Goal: Information Seeking & Learning: Check status

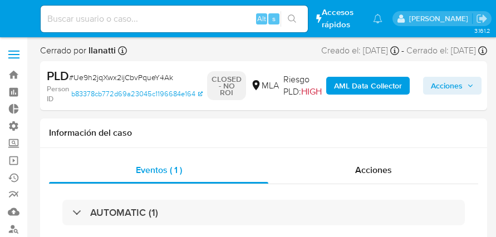
select select "10"
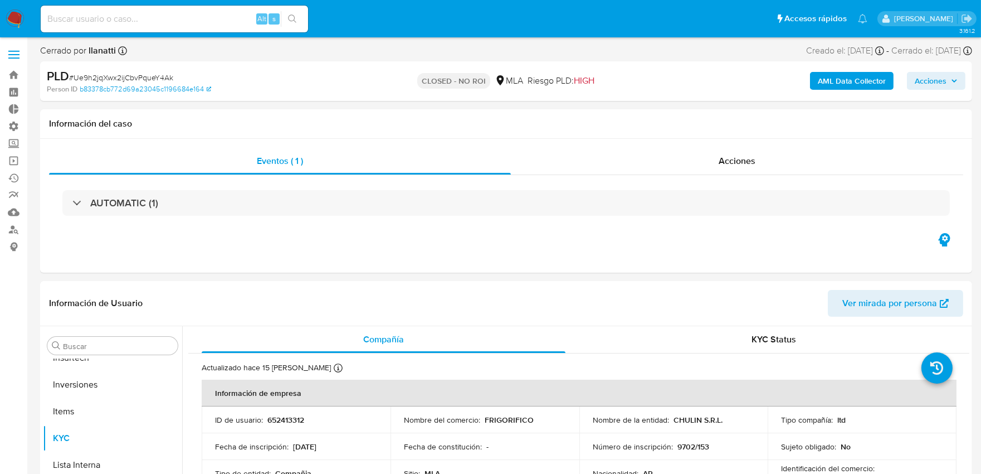
scroll to position [577, 0]
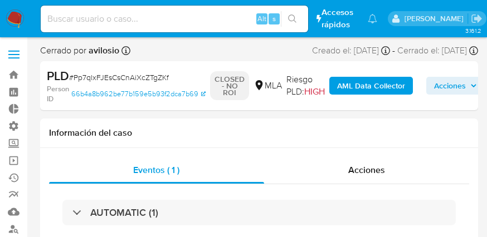
select select "10"
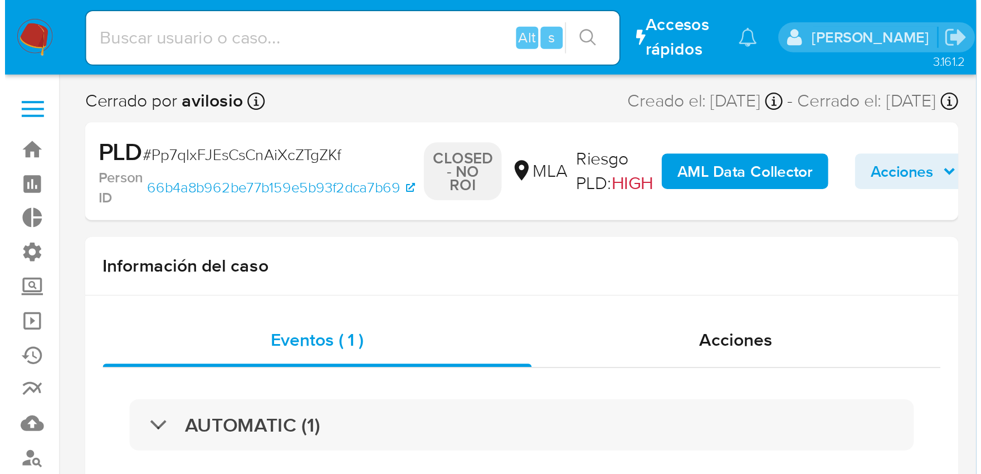
scroll to position [577, 0]
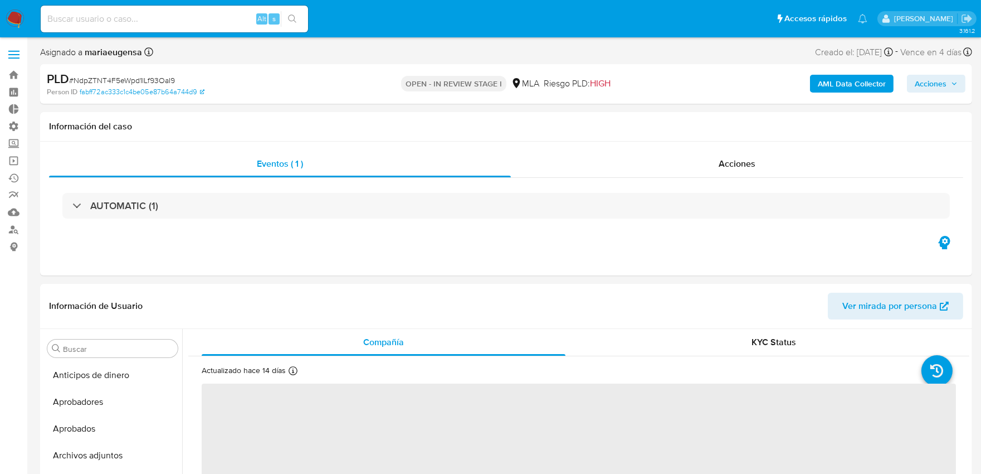
select select "10"
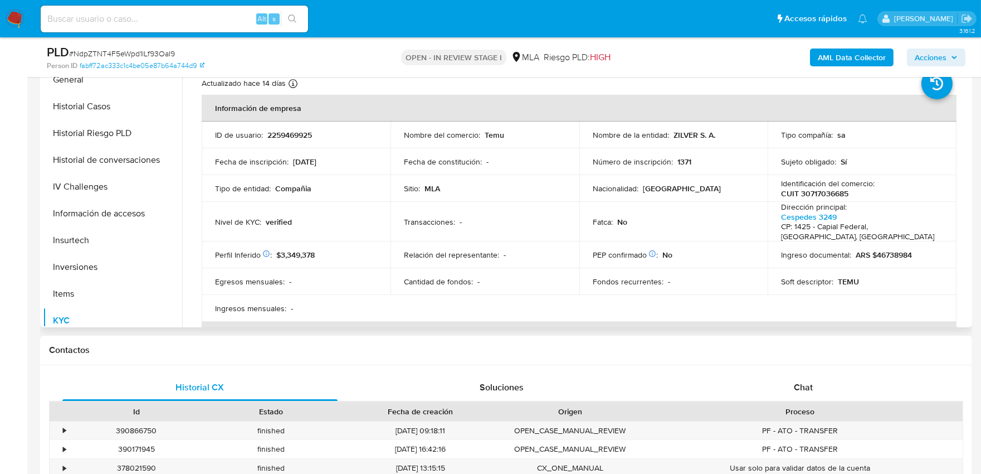
scroll to position [392, 0]
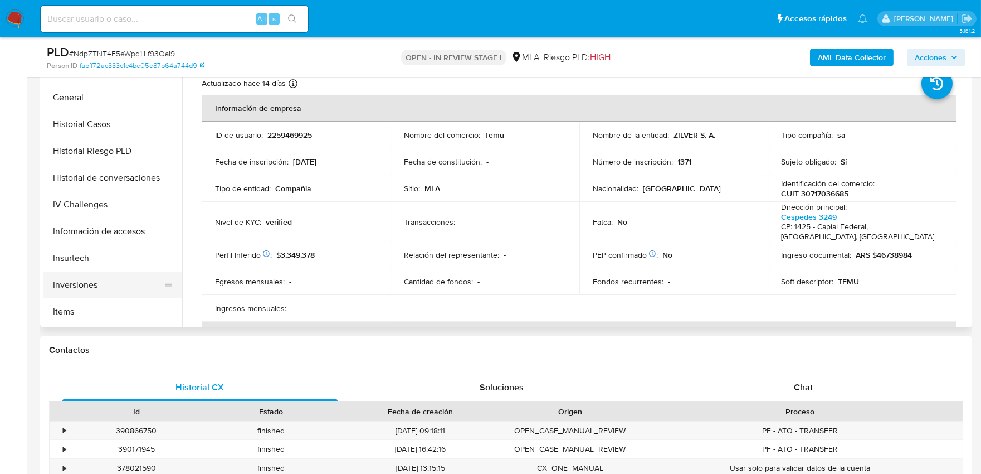
click at [111, 286] on button "Inversiones" at bounding box center [108, 284] width 130 height 27
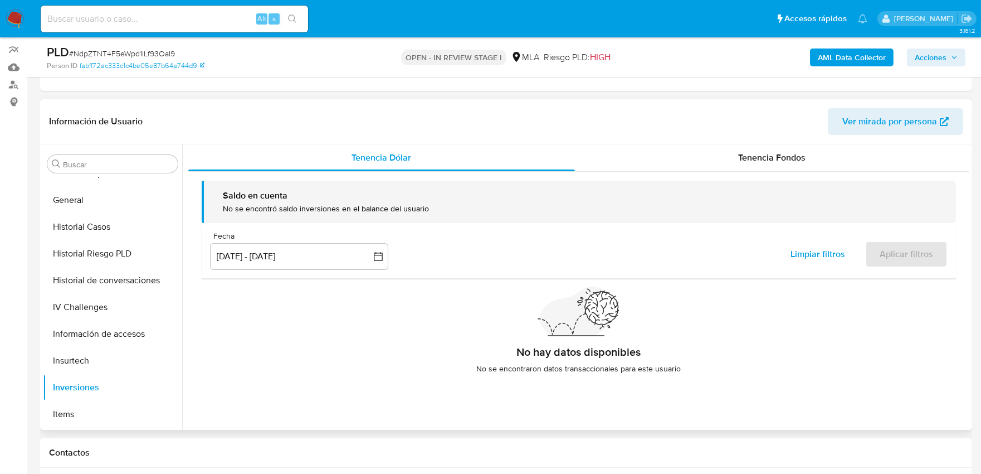
scroll to position [124, 0]
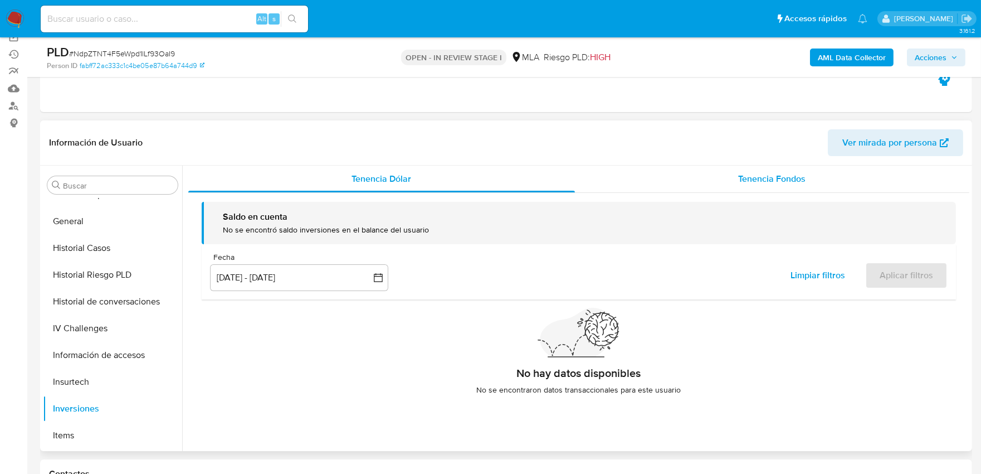
click at [734, 179] on div "Tenencia Fondos" at bounding box center [772, 178] width 394 height 27
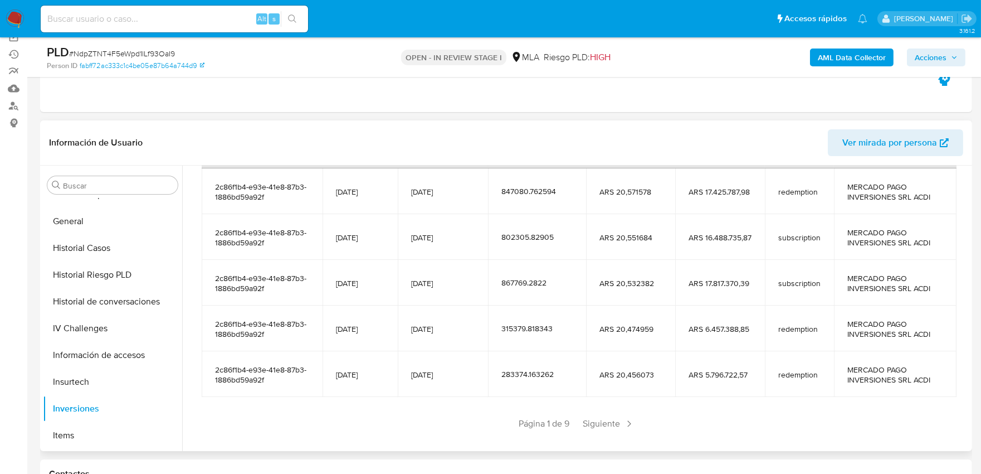
scroll to position [197, 0]
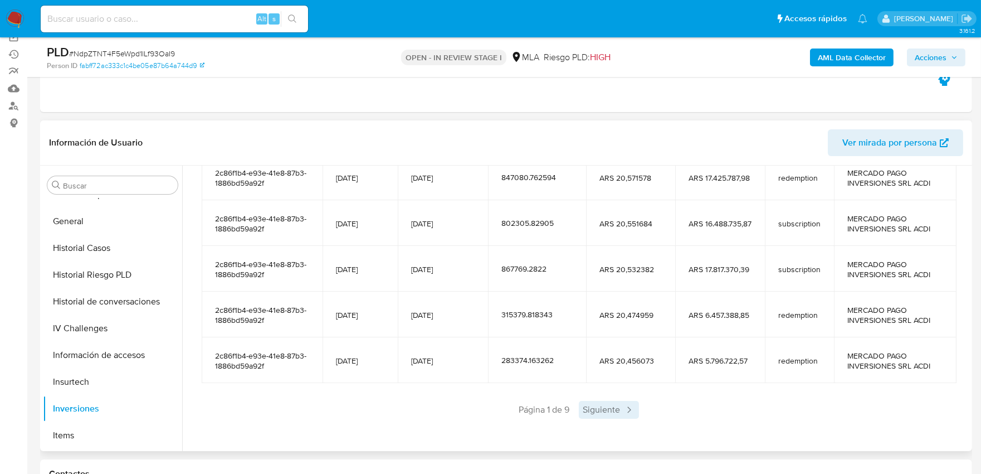
click at [613, 405] on span "Siguiente" at bounding box center [609, 410] width 60 height 18
click at [615, 408] on span "Siguiente" at bounding box center [642, 410] width 60 height 18
click at [625, 413] on span "Siguiente" at bounding box center [642, 410] width 60 height 18
click at [626, 416] on span "Siguiente" at bounding box center [642, 410] width 60 height 18
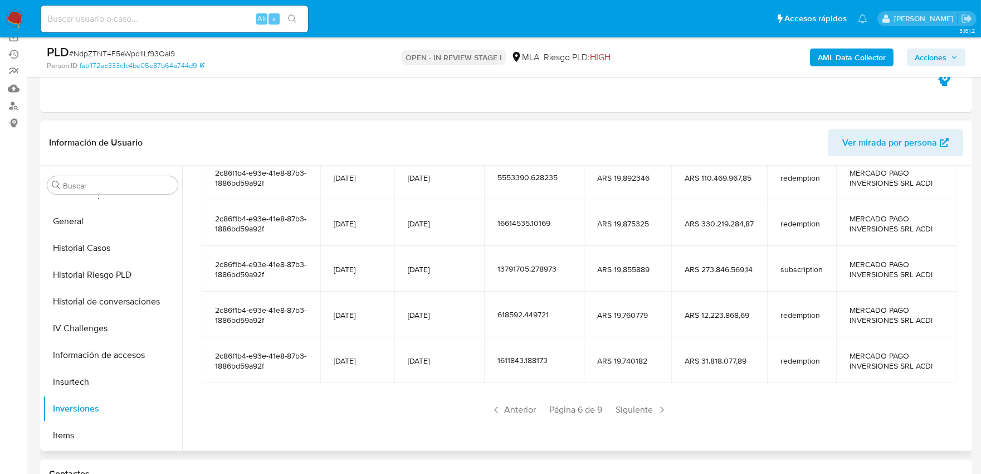
click at [626, 416] on span "Siguiente" at bounding box center [642, 410] width 60 height 18
click at [626, 416] on span "Siguiente" at bounding box center [641, 410] width 60 height 18
click at [626, 416] on span "Siguiente" at bounding box center [642, 410] width 60 height 18
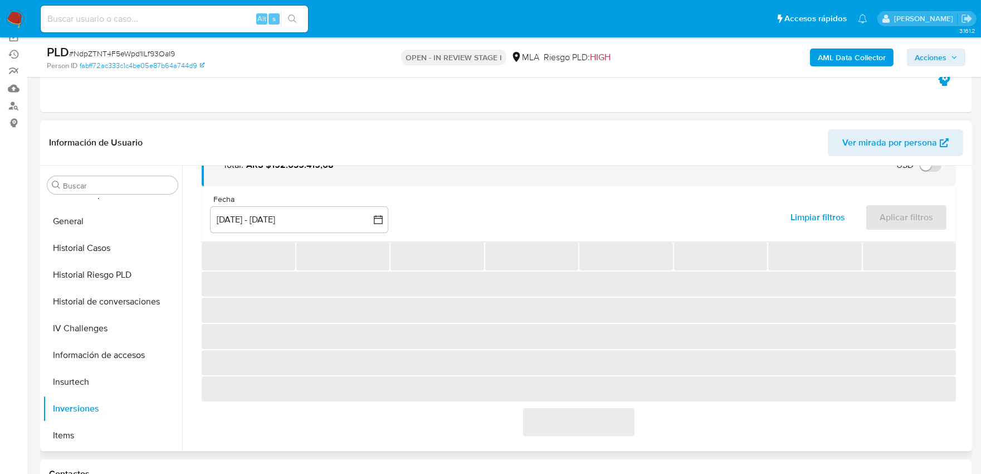
scroll to position [105, 0]
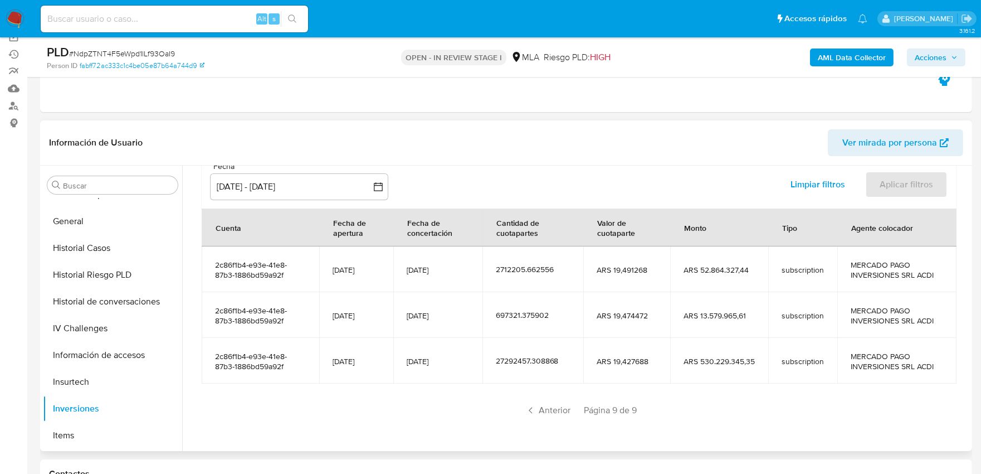
drag, startPoint x: 700, startPoint y: 363, endPoint x: 745, endPoint y: 361, distance: 45.7
click at [745, 361] on span "ARS 530.229.345,35" at bounding box center [719, 361] width 71 height 10
drag, startPoint x: 700, startPoint y: 314, endPoint x: 732, endPoint y: 314, distance: 32.3
click at [732, 314] on span "ARS 13.579.965,61" at bounding box center [719, 315] width 71 height 10
drag, startPoint x: 695, startPoint y: 269, endPoint x: 737, endPoint y: 269, distance: 41.2
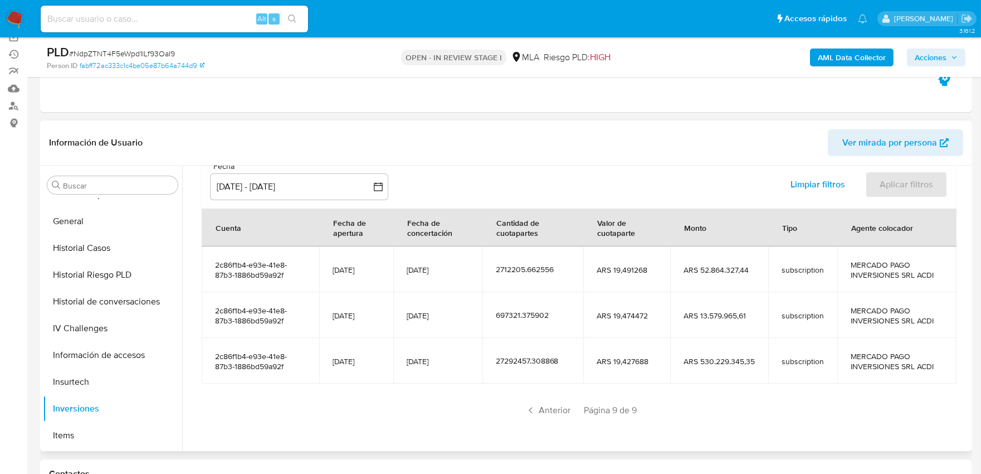
click at [737, 269] on span "ARS 52.864.327,44" at bounding box center [719, 270] width 71 height 10
click at [549, 405] on span "Anterior" at bounding box center [548, 410] width 55 height 18
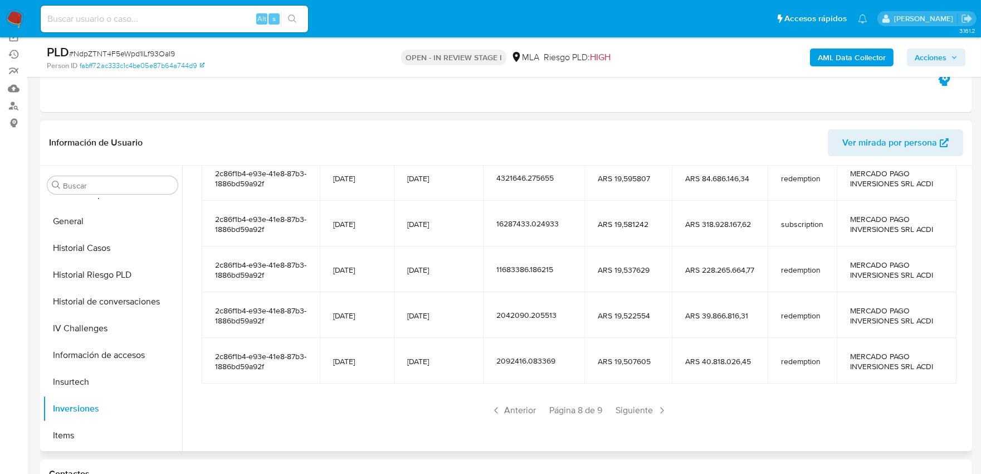
scroll to position [197, 0]
click at [652, 409] on span "Siguiente" at bounding box center [642, 410] width 60 height 18
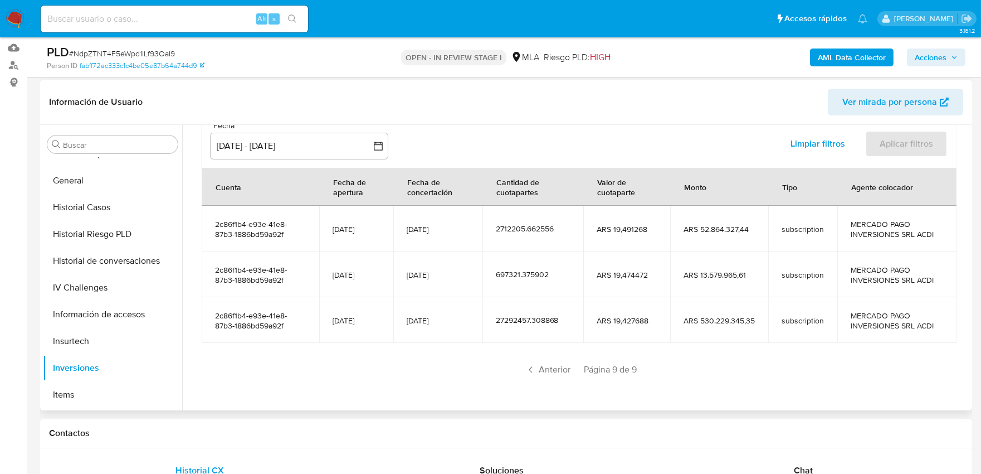
scroll to position [186, 0]
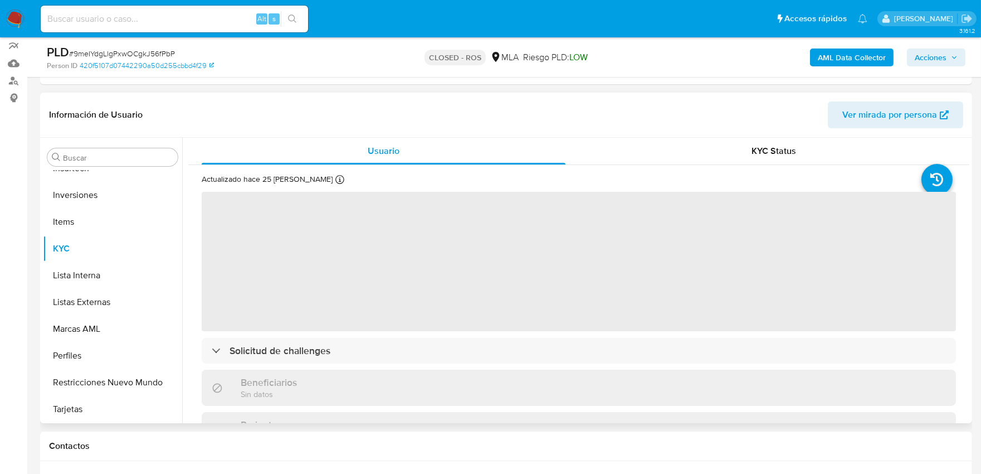
scroll to position [247, 0]
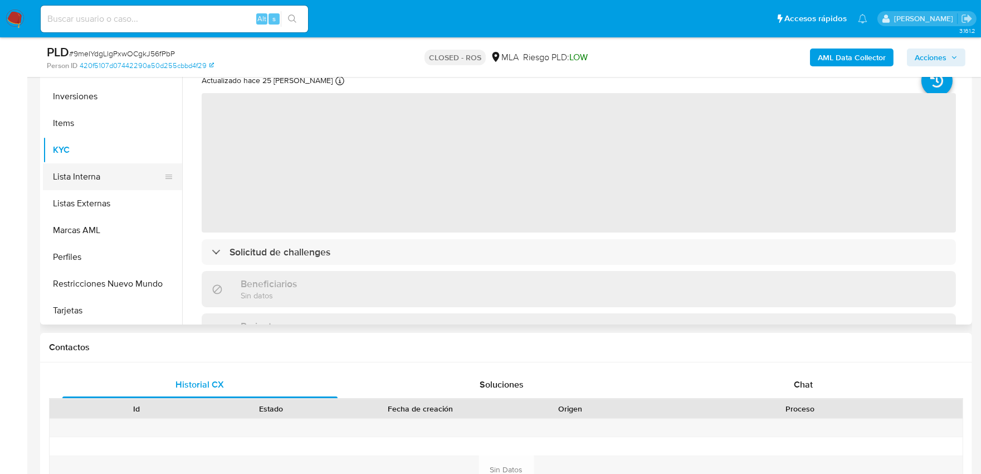
select select "10"
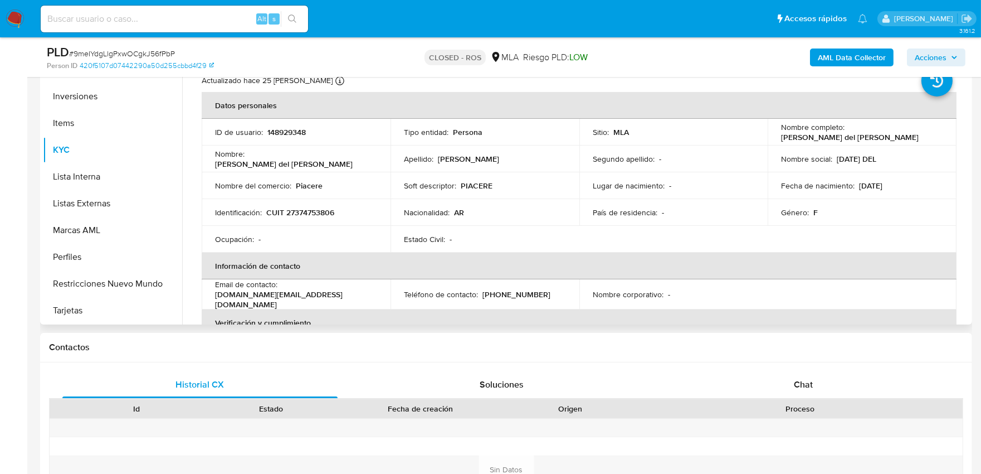
click at [285, 134] on p "148929348" at bounding box center [286, 132] width 38 height 10
copy p "148929348"
